Goal: Navigation & Orientation: Find specific page/section

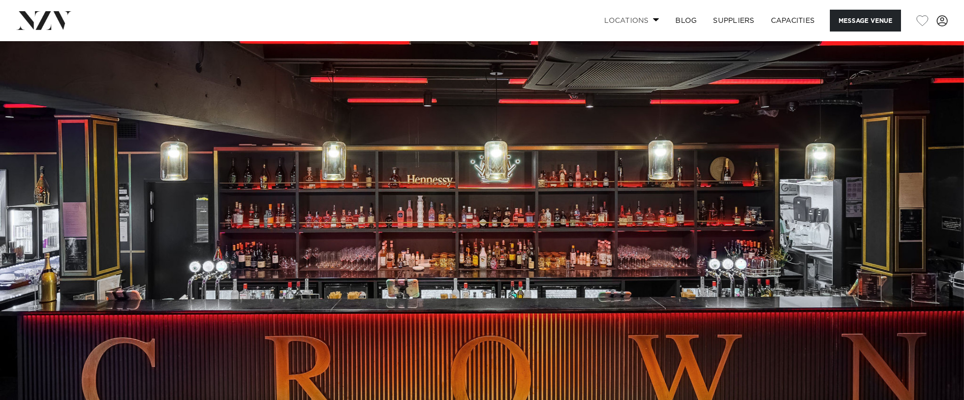
click at [656, 18] on span at bounding box center [656, 20] width 7 height 4
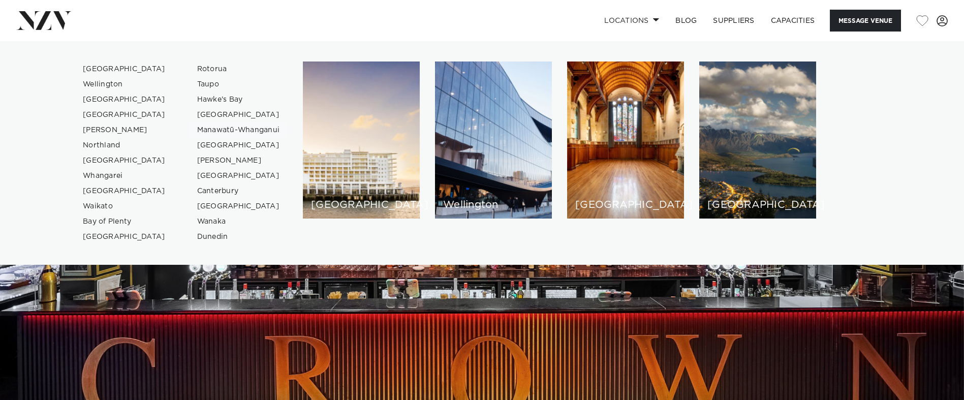
click at [233, 129] on link "Manawatū-Whanganui" at bounding box center [238, 130] width 99 height 15
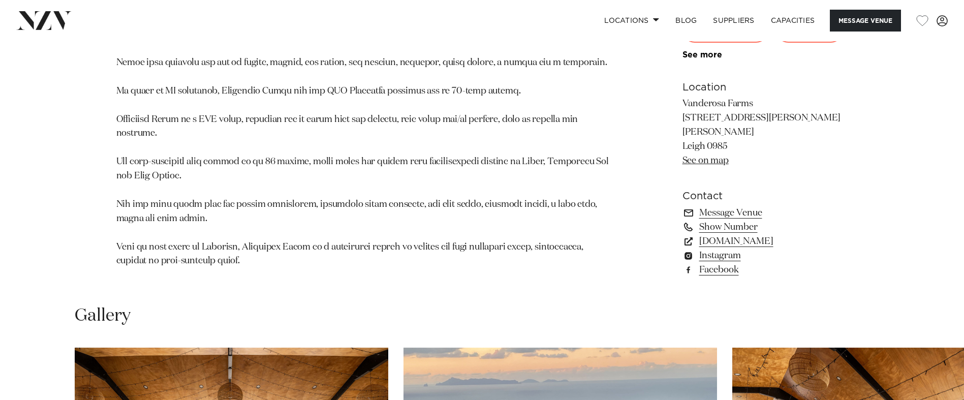
scroll to position [712, 0]
